Goal: Find specific page/section: Find specific page/section

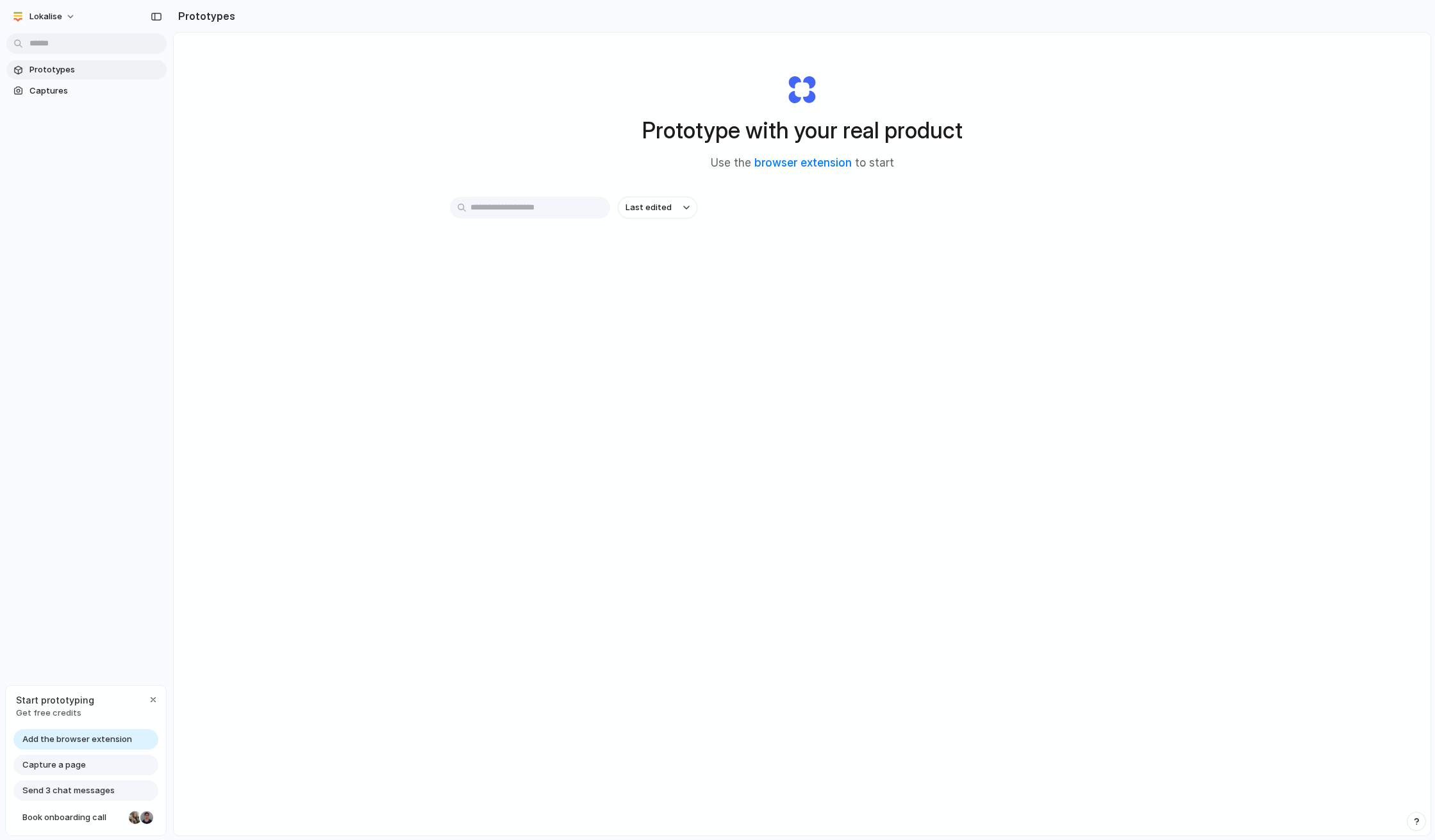
click at [117, 185] on div "Prototypes Captures" at bounding box center [87, 134] width 173 height 269
click at [65, 17] on button "Lokalise" at bounding box center [44, 16] width 76 height 21
drag, startPoint x: 168, startPoint y: 363, endPoint x: 263, endPoint y: 352, distance: 95.6
click at [56, 714] on span "Get free credits" at bounding box center [55, 713] width 78 height 13
click at [55, 190] on div "Prototypes Captures" at bounding box center [96, 134] width 192 height 269
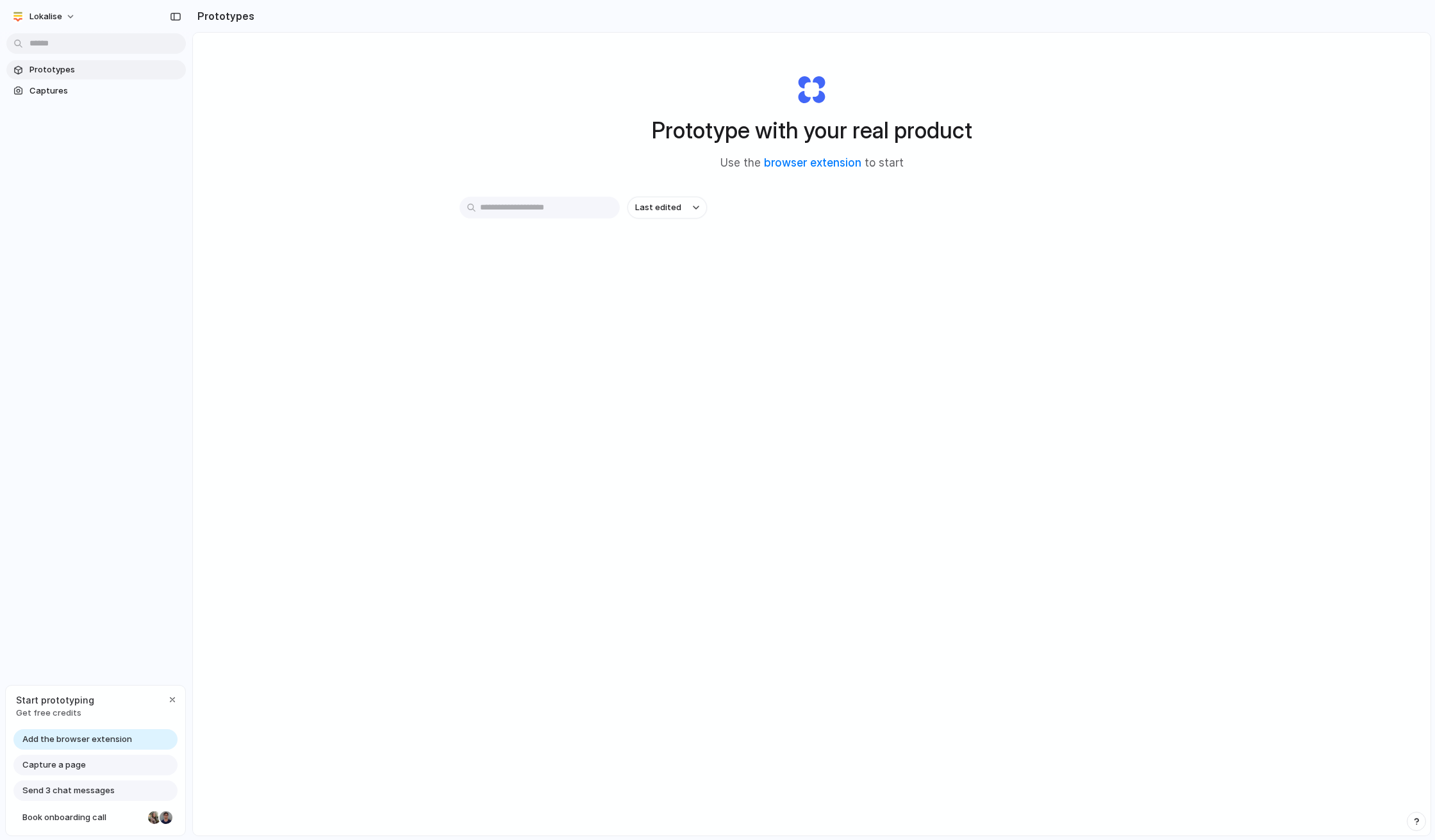
click at [709, 328] on div "Prototype with your real product Use the browser extension to start Last edited" at bounding box center [812, 468] width 1237 height 871
